Goal: Task Accomplishment & Management: Use online tool/utility

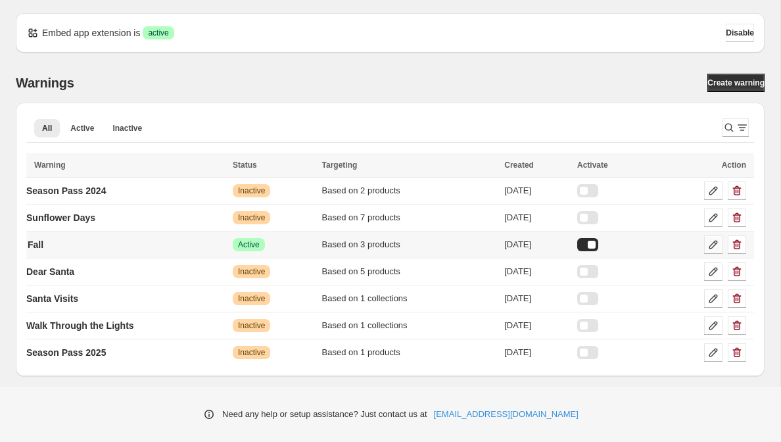
click at [715, 246] on icon at bounding box center [712, 244] width 13 height 13
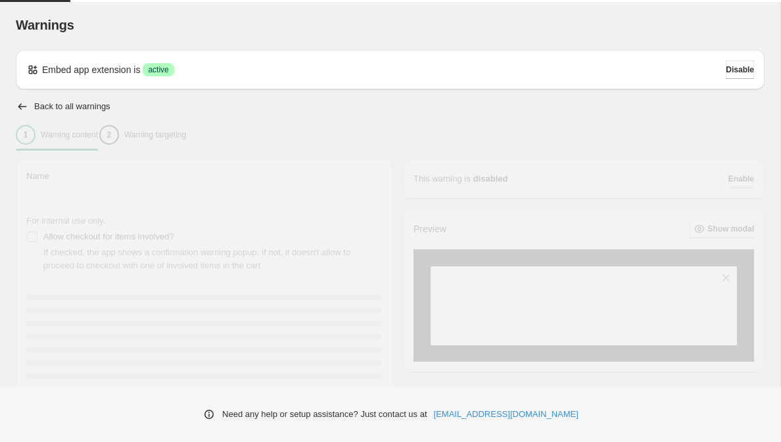
type input "****"
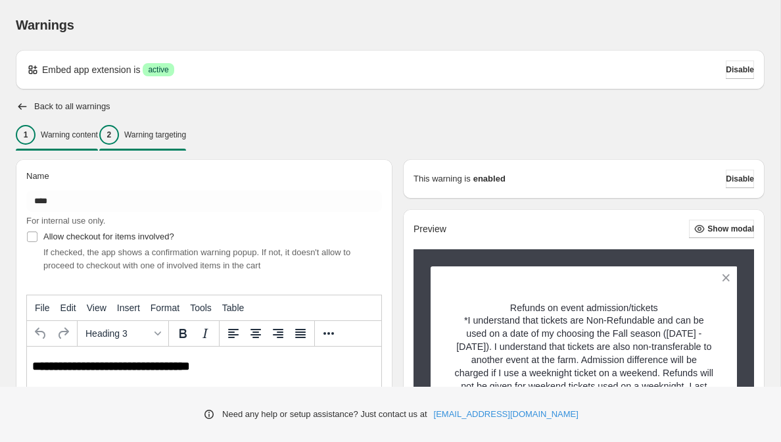
click at [186, 128] on button "2 Warning targeting" at bounding box center [142, 135] width 87 height 28
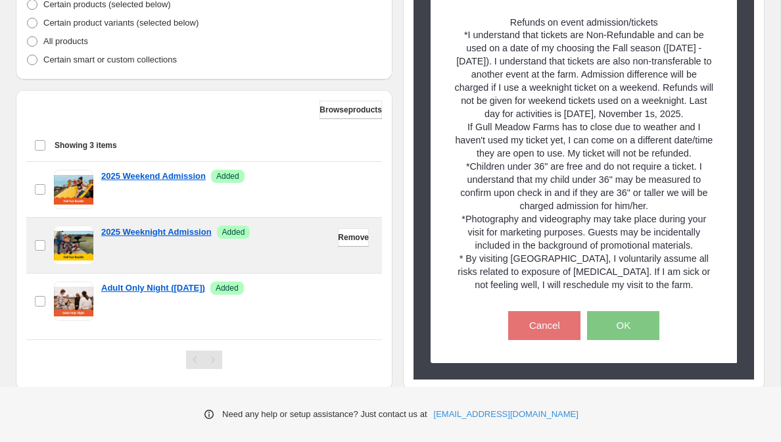
scroll to position [380, 0]
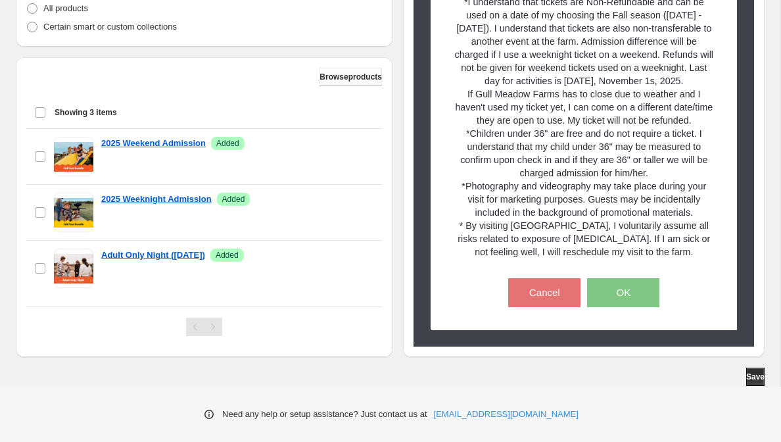
click at [333, 76] on span "Browse products" at bounding box center [350, 77] width 62 height 11
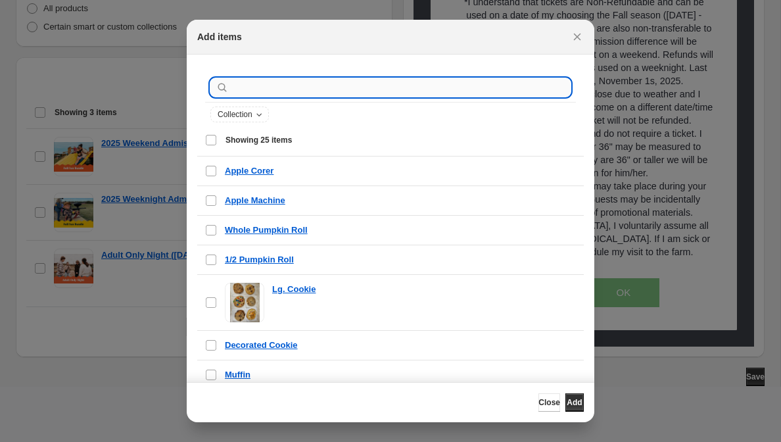
click at [306, 89] on input ":r1k:" at bounding box center [400, 87] width 339 height 18
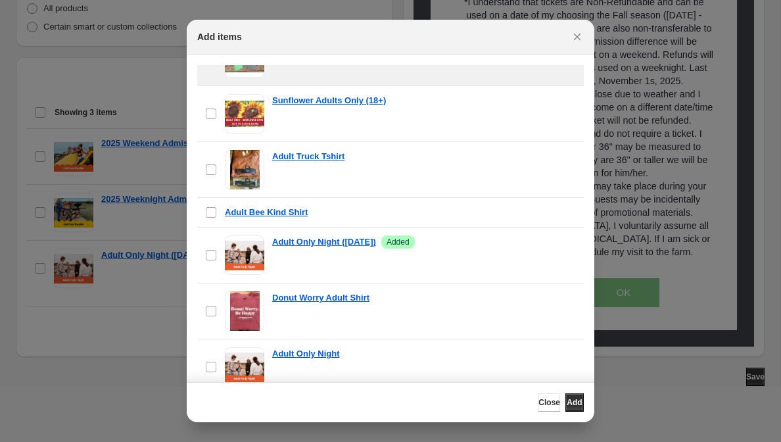
scroll to position [183, 0]
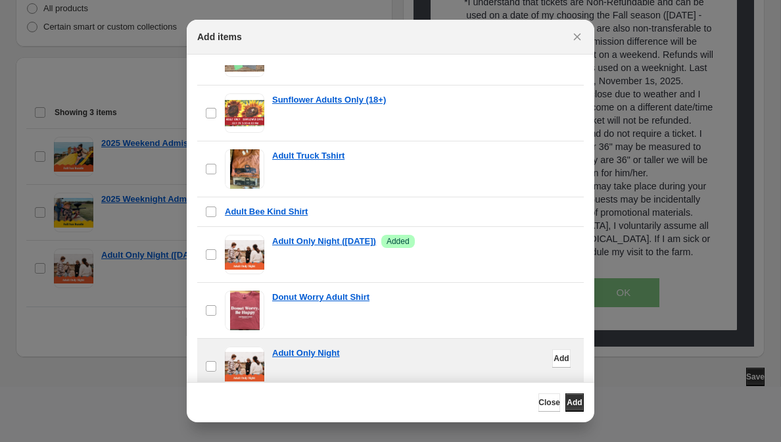
type input "*****"
click at [380, 349] on div "Adult Only Night" at bounding box center [424, 352] width 304 height 13
click at [566, 407] on span "Add" at bounding box center [573, 402] width 15 height 11
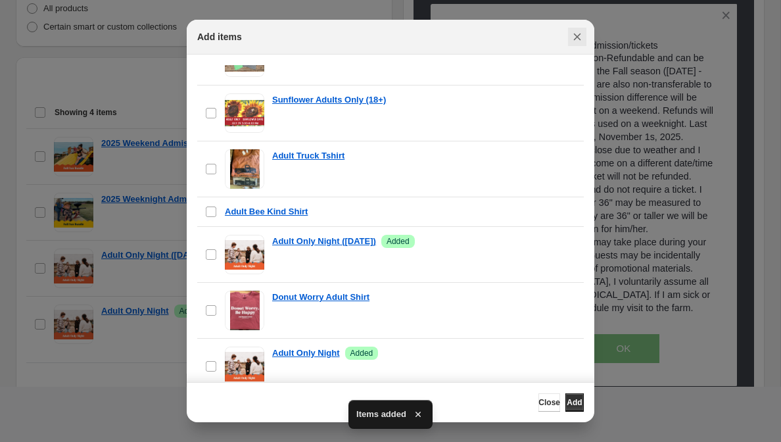
click at [581, 35] on icon "Close" at bounding box center [576, 36] width 13 height 13
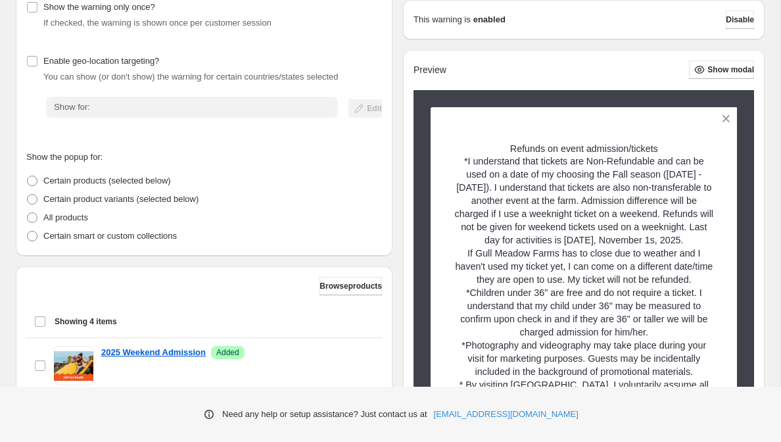
scroll to position [436, 0]
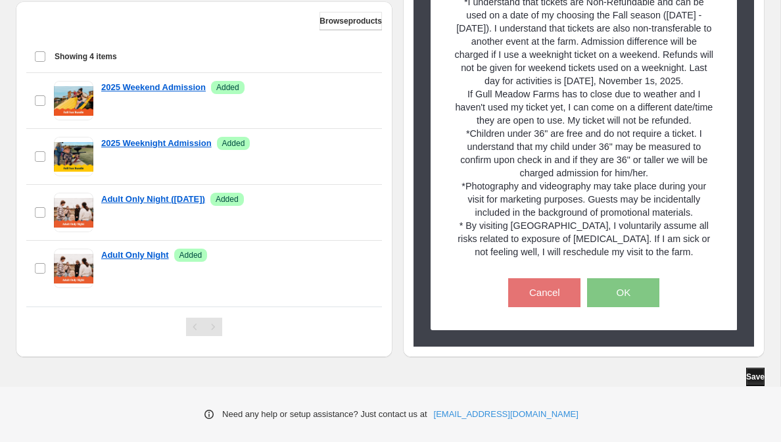
click at [746, 378] on span "Save" at bounding box center [755, 376] width 18 height 11
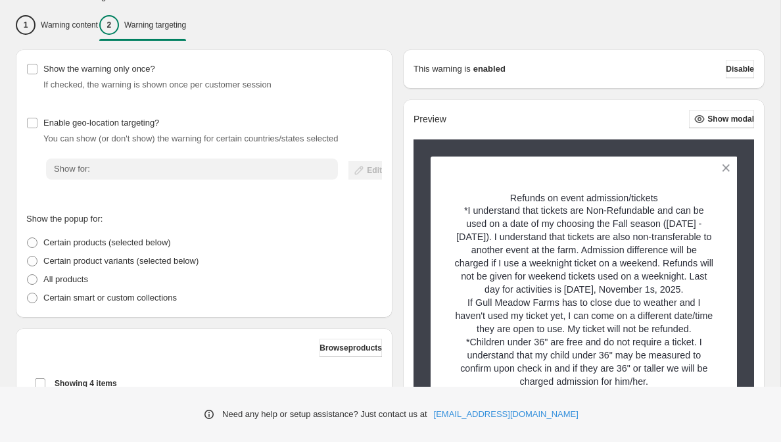
scroll to position [0, 0]
